Goal: Task Accomplishment & Management: Complete application form

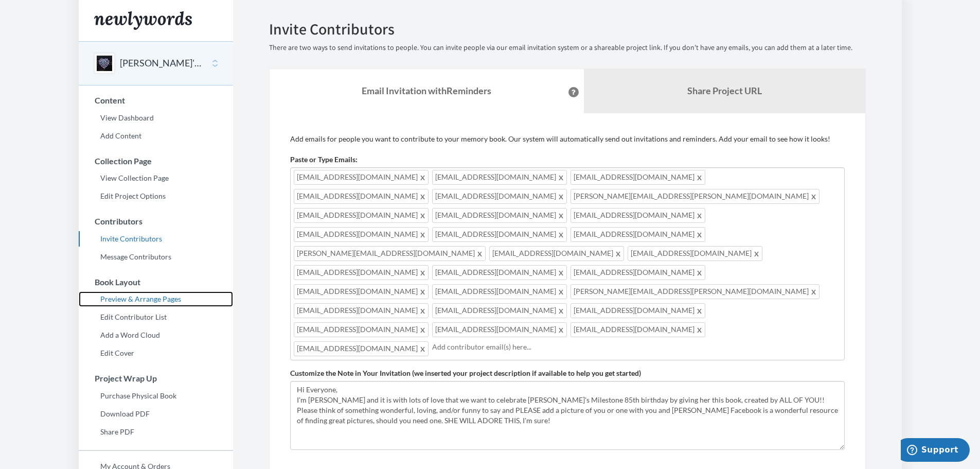
click at [162, 302] on link "Preview & Arrange Pages" at bounding box center [156, 298] width 154 height 15
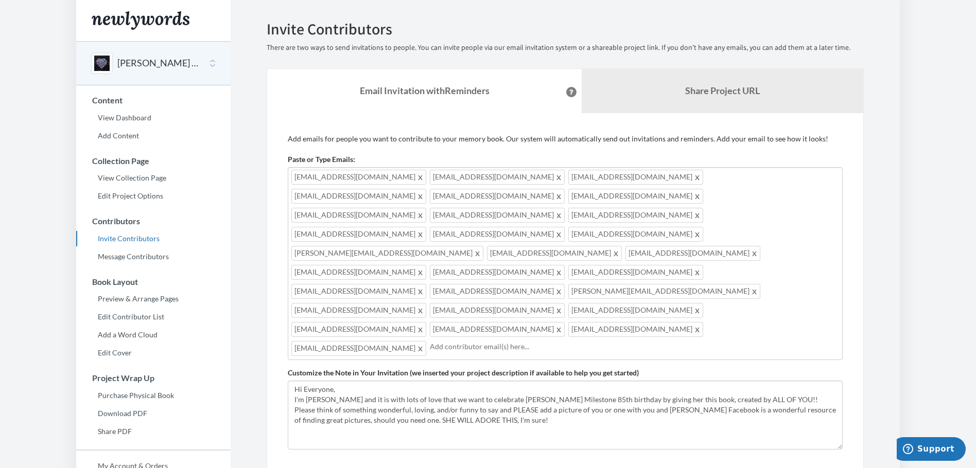
click at [430, 341] on input "text" at bounding box center [633, 346] width 407 height 11
type input "t"
type input "[EMAIL_ADDRESS][DOMAIN_NAME]"
